Goal: Task Accomplishment & Management: Use online tool/utility

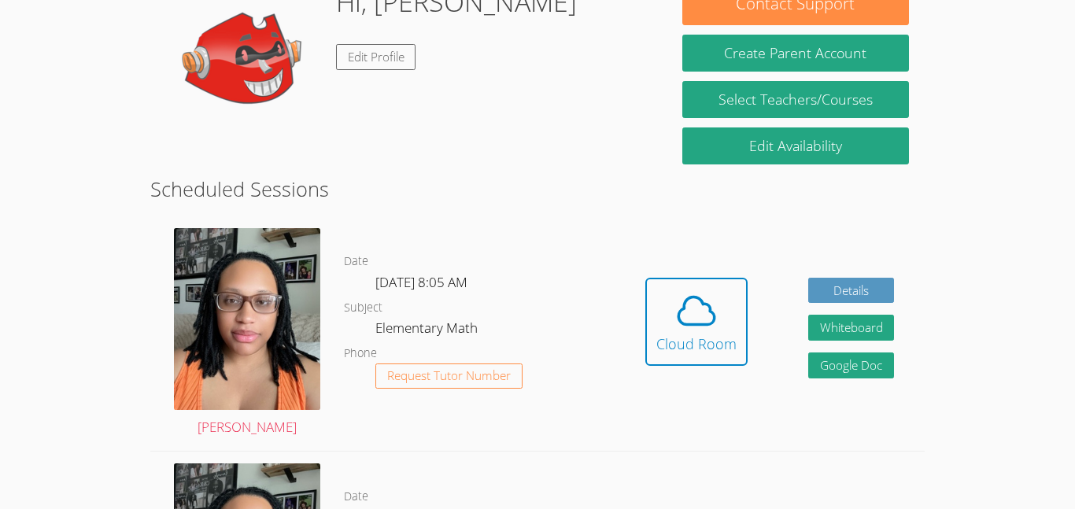
scroll to position [252, 0]
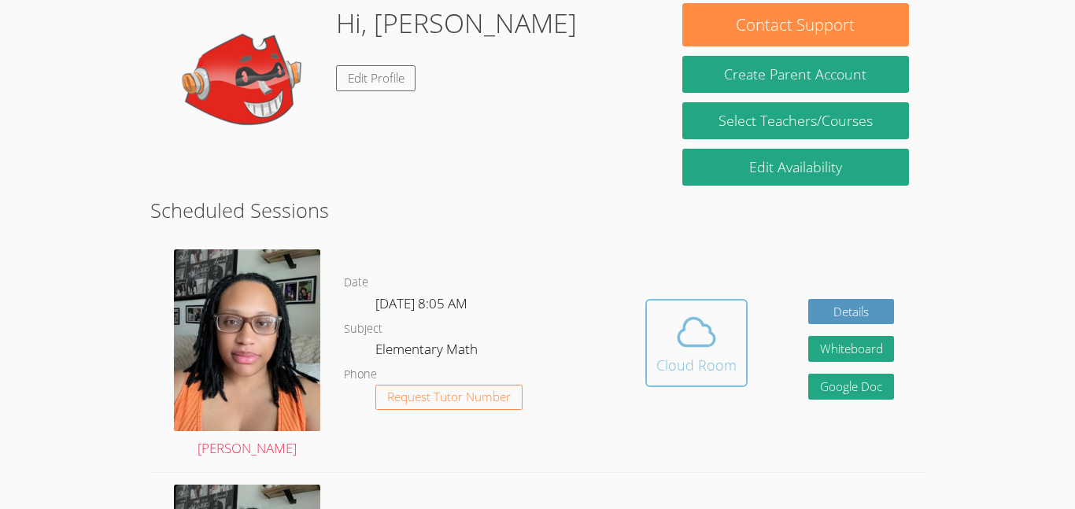
click at [689, 333] on icon at bounding box center [696, 332] width 44 height 44
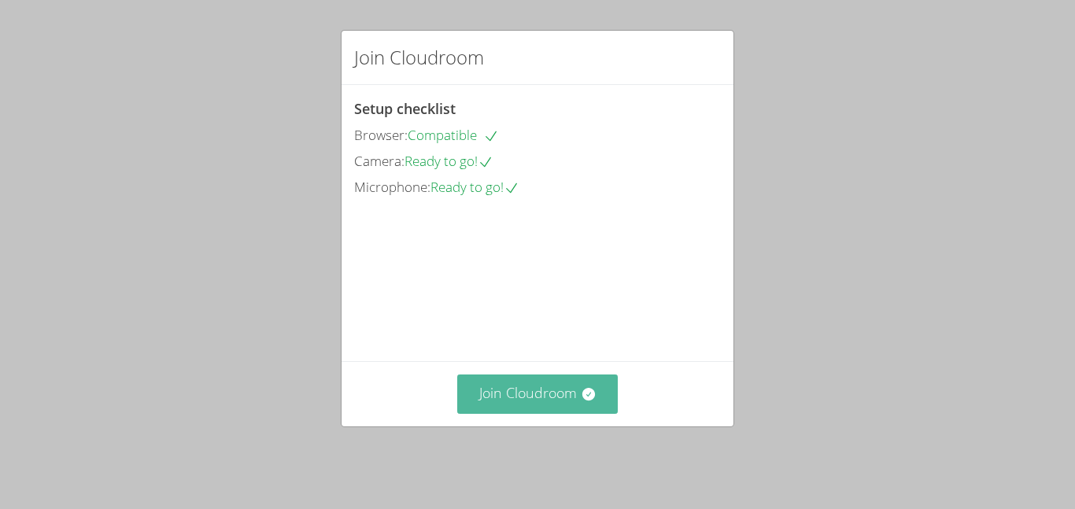
click at [512, 408] on button "Join Cloudroom" at bounding box center [537, 394] width 161 height 39
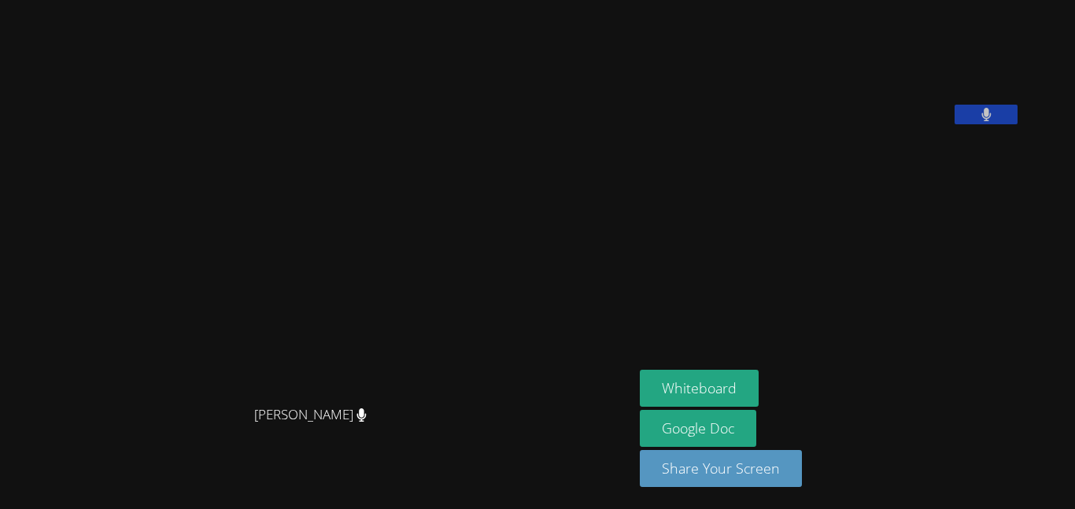
click at [435, 324] on video at bounding box center [317, 223] width 236 height 349
click at [713, 387] on button "Whiteboard" at bounding box center [699, 388] width 119 height 37
